Goal: Communication & Community: Answer question/provide support

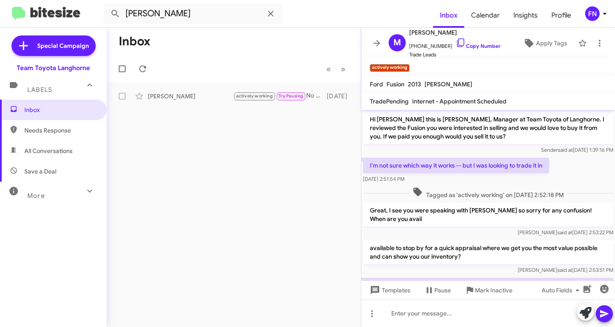
scroll to position [86, 0]
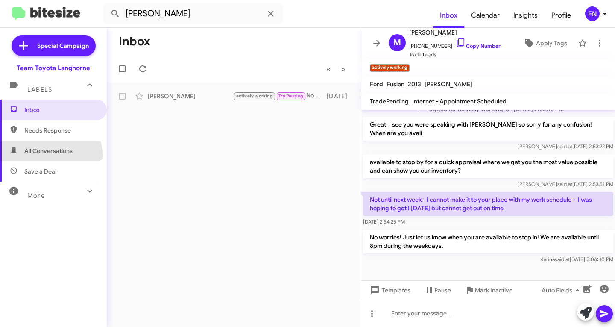
click at [47, 155] on span "All Conversations" at bounding box center [53, 150] width 107 height 20
type input "in:all-conversations"
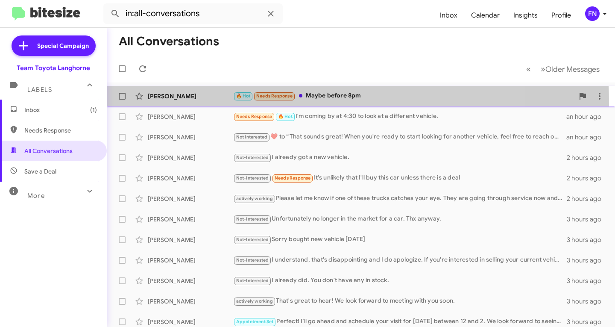
click at [187, 104] on div "[PERSON_NAME] 🔥 Hot Needs Response Maybe before 8pm an hour ago" at bounding box center [361, 96] width 494 height 17
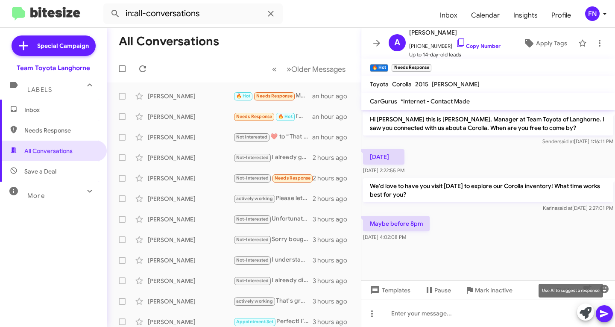
click at [585, 313] on icon at bounding box center [585, 313] width 12 height 12
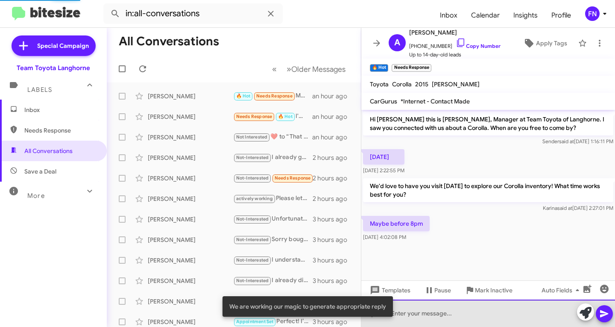
click at [453, 310] on div at bounding box center [488, 312] width 254 height 27
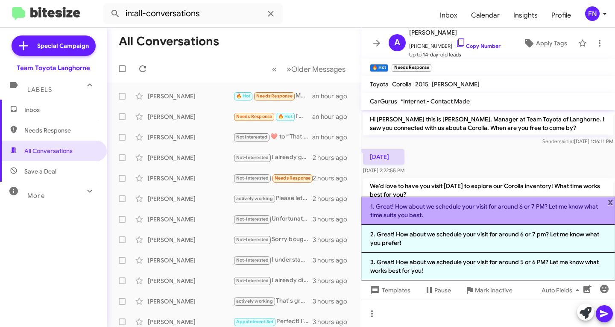
click at [453, 203] on li "1. Great! How about we schedule your visit for around 6 or 7 PM? Let me know wh…" at bounding box center [488, 210] width 254 height 28
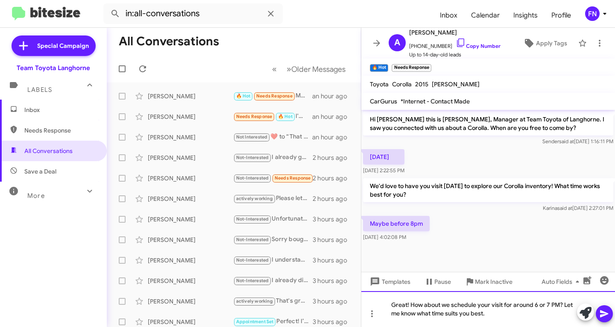
drag, startPoint x: 489, startPoint y: 314, endPoint x: 564, endPoint y: 307, distance: 75.1
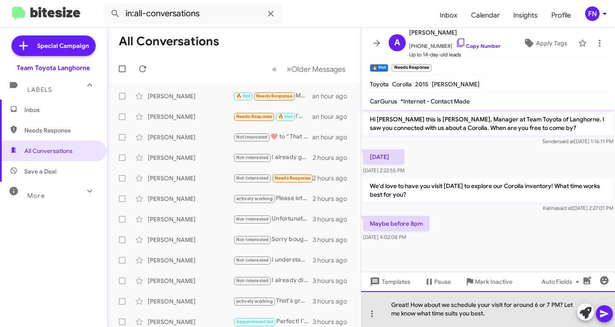
drag, startPoint x: 527, startPoint y: 314, endPoint x: 516, endPoint y: 315, distance: 11.2
click at [526, 314] on div "Great! How about we schedule your visit for around 6 or 7 PM? Let me know what …" at bounding box center [488, 309] width 254 height 36
click at [486, 313] on div "Great! How about we schedule your visit for around 6 or 7 PM? Let me know what …" at bounding box center [488, 309] width 254 height 36
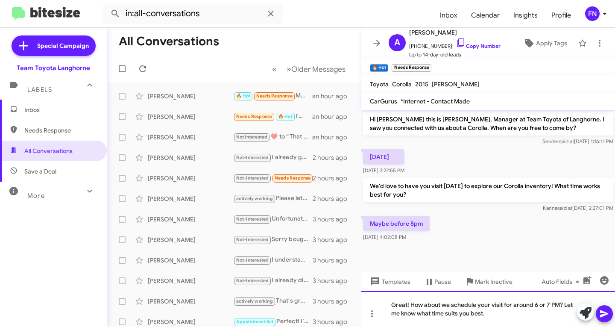
click at [492, 313] on div "Great! How about we schedule your visit for around 6 or 7 PM? Let me know what …" at bounding box center [488, 309] width 254 height 36
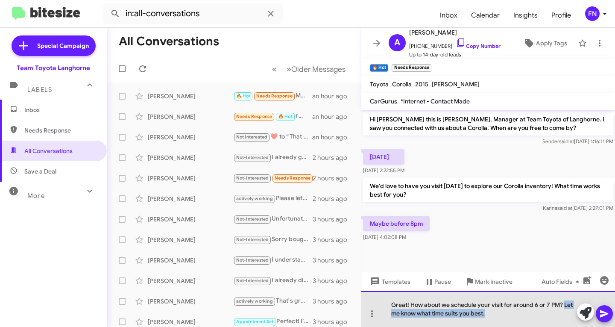
drag, startPoint x: 478, startPoint y: 315, endPoint x: 565, endPoint y: 307, distance: 87.5
click at [565, 307] on div "Great! How about we schedule your visit for around 6 or 7 PM? Let me know what …" at bounding box center [488, 309] width 254 height 36
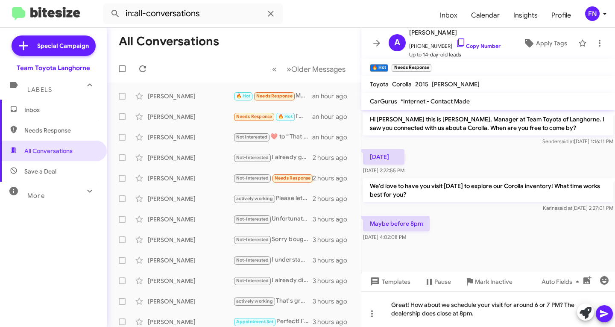
click at [606, 315] on icon at bounding box center [604, 313] width 10 height 10
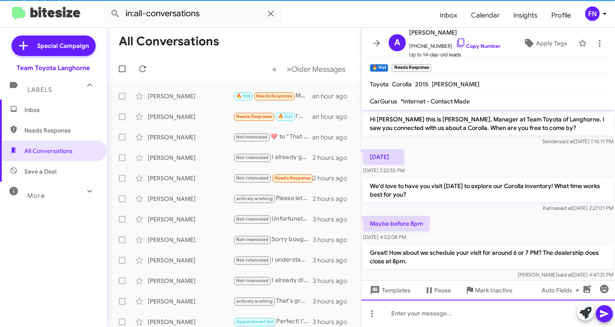
scroll to position [20, 0]
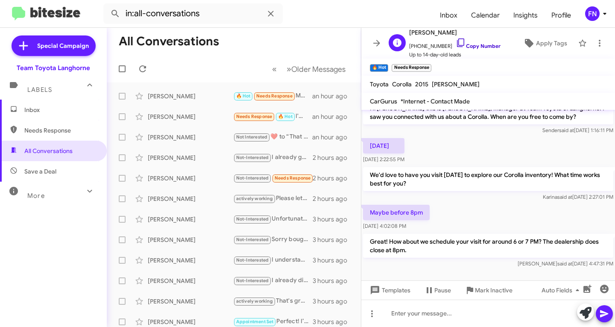
click at [471, 47] on link "Copy Number" at bounding box center [478, 46] width 45 height 6
